Goal: Task Accomplishment & Management: Complete application form

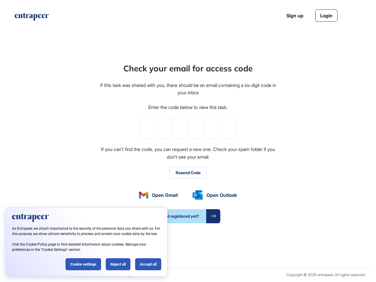
click at [188, 141] on div "Check your email for access code If this task was shared with you, there should…" at bounding box center [188, 142] width 178 height 161
click at [147, 129] on input "tel" at bounding box center [147, 128] width 14 height 21
click at [164, 129] on input "tel" at bounding box center [163, 128] width 14 height 21
click at [180, 129] on input "tel" at bounding box center [180, 128] width 14 height 21
click at [196, 129] on input "tel" at bounding box center [196, 128] width 14 height 21
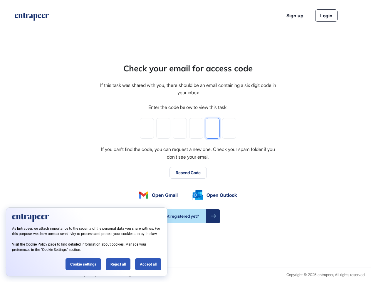
click at [213, 129] on input "tel" at bounding box center [213, 128] width 14 height 21
click at [229, 129] on input "tel" at bounding box center [229, 128] width 14 height 21
click at [188, 173] on button "Resend Code" at bounding box center [188, 173] width 37 height 12
